Goal: Check status

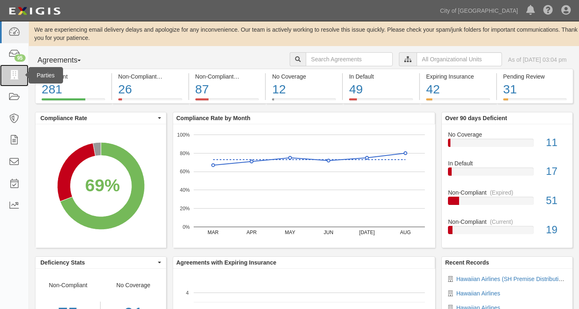
click at [10, 77] on icon at bounding box center [14, 75] width 12 height 9
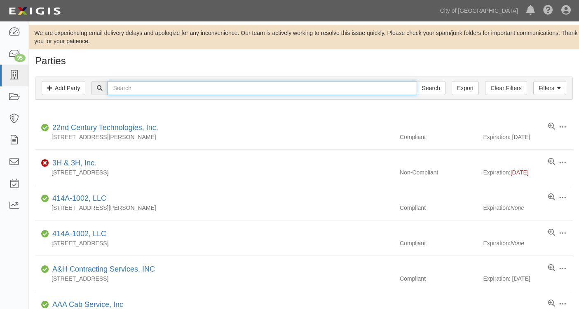
click at [158, 89] on input "text" at bounding box center [262, 88] width 309 height 14
type input "RS WARBIRDS"
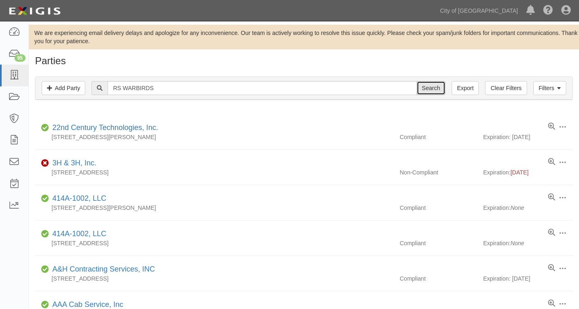
click at [438, 86] on input "Search" at bounding box center [431, 88] width 29 height 14
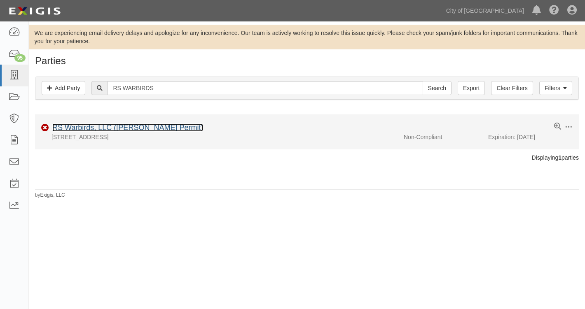
click at [131, 130] on link "RS Warbirds, LLC ([PERSON_NAME] Permit)" at bounding box center [127, 128] width 151 height 8
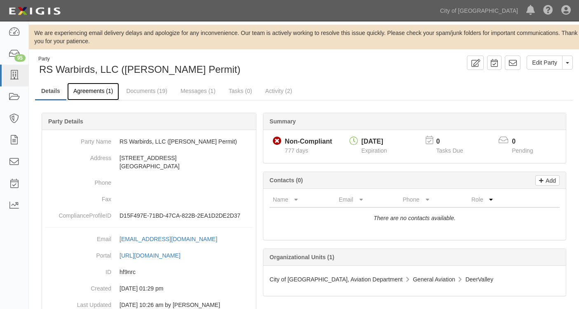
click at [93, 91] on link "Agreements (1)" at bounding box center [93, 92] width 52 height 18
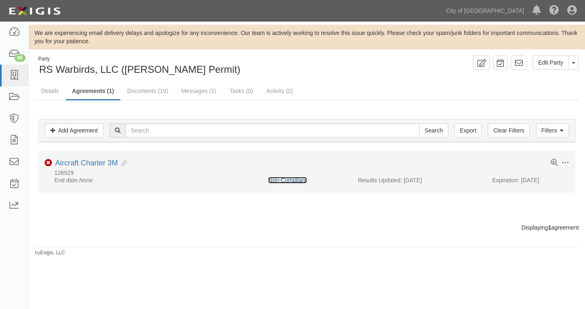
click at [288, 180] on link "Non-Compliant" at bounding box center [287, 180] width 38 height 7
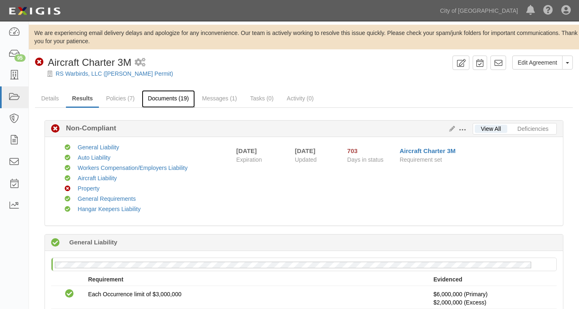
click at [178, 100] on link "Documents (19)" at bounding box center [169, 99] width 54 height 18
click at [571, 11] on link at bounding box center [566, 10] width 18 height 21
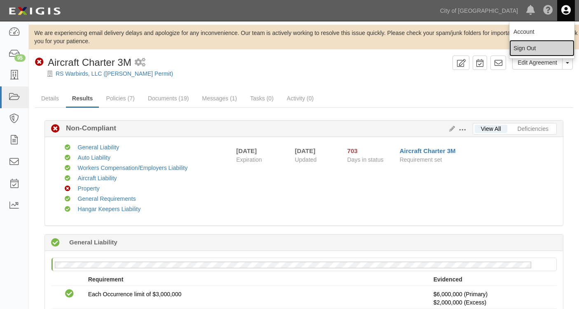
click at [532, 47] on link "Sign Out" at bounding box center [541, 48] width 65 height 16
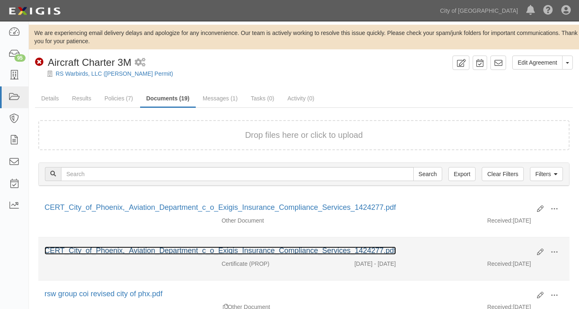
click at [306, 251] on link "CERT_City_of_Phoenix,_Aviation_Department_c_o_Exigis_Insurance_Compliance_Servi…" at bounding box center [221, 251] width 352 height 8
